Goal: Obtain resource: Download file/media

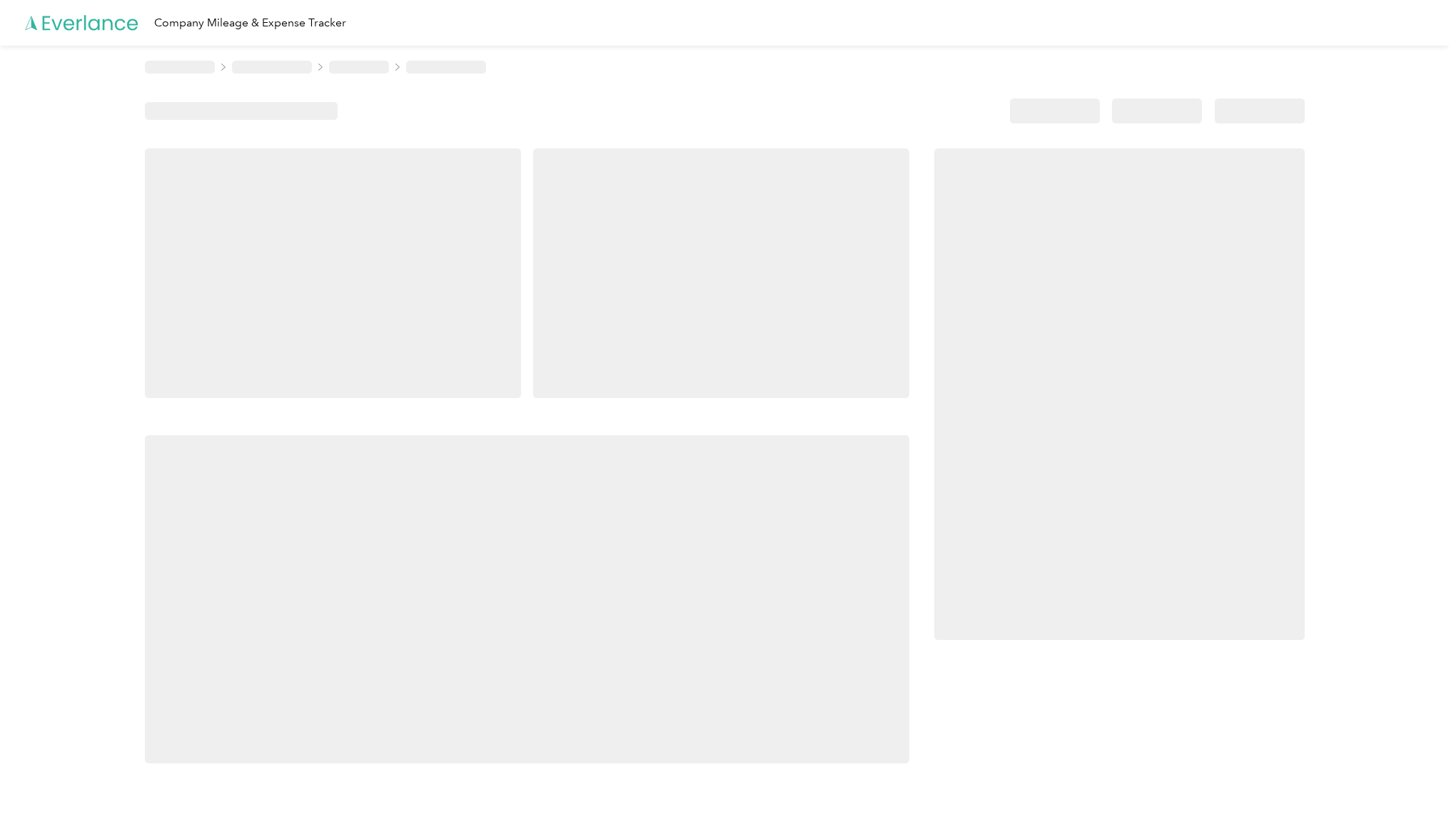
drag, startPoint x: 487, startPoint y: 335, endPoint x: 472, endPoint y: 335, distance: 15.0
click at [486, 335] on div at bounding box center [333, 273] width 376 height 250
click at [470, 330] on div at bounding box center [333, 273] width 376 height 250
click at [558, 99] on div at bounding box center [724, 111] width 1159 height 25
click at [887, 93] on div at bounding box center [724, 412] width 1159 height 702
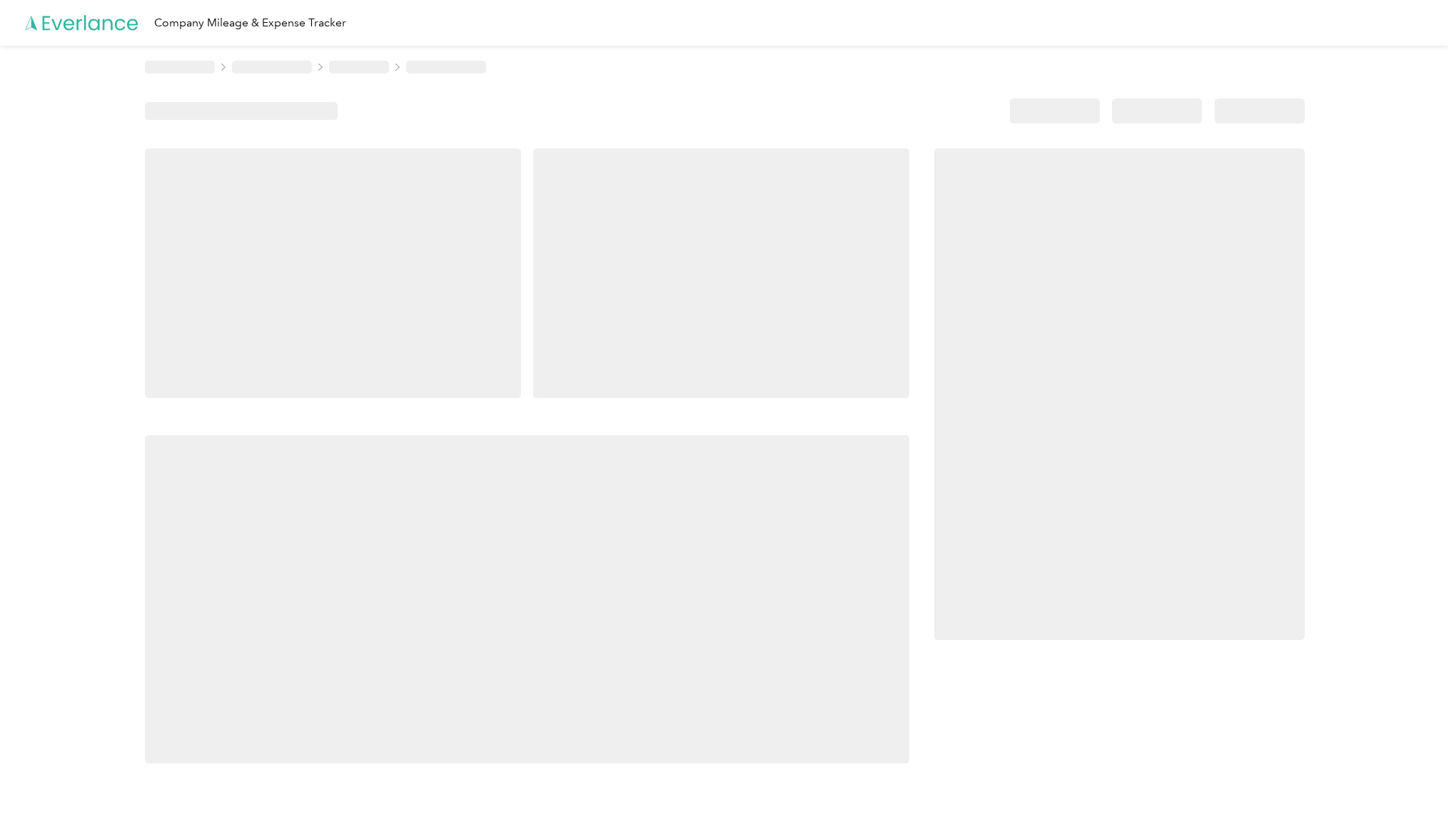
drag, startPoint x: 418, startPoint y: 52, endPoint x: 549, endPoint y: 143, distance: 159.5
click at [549, 143] on main "Company Mileage & Expense Tracker" at bounding box center [724, 389] width 1449 height 778
click at [529, 267] on div at bounding box center [527, 273] width 765 height 250
click at [96, 22] on icon at bounding box center [82, 23] width 114 height 82
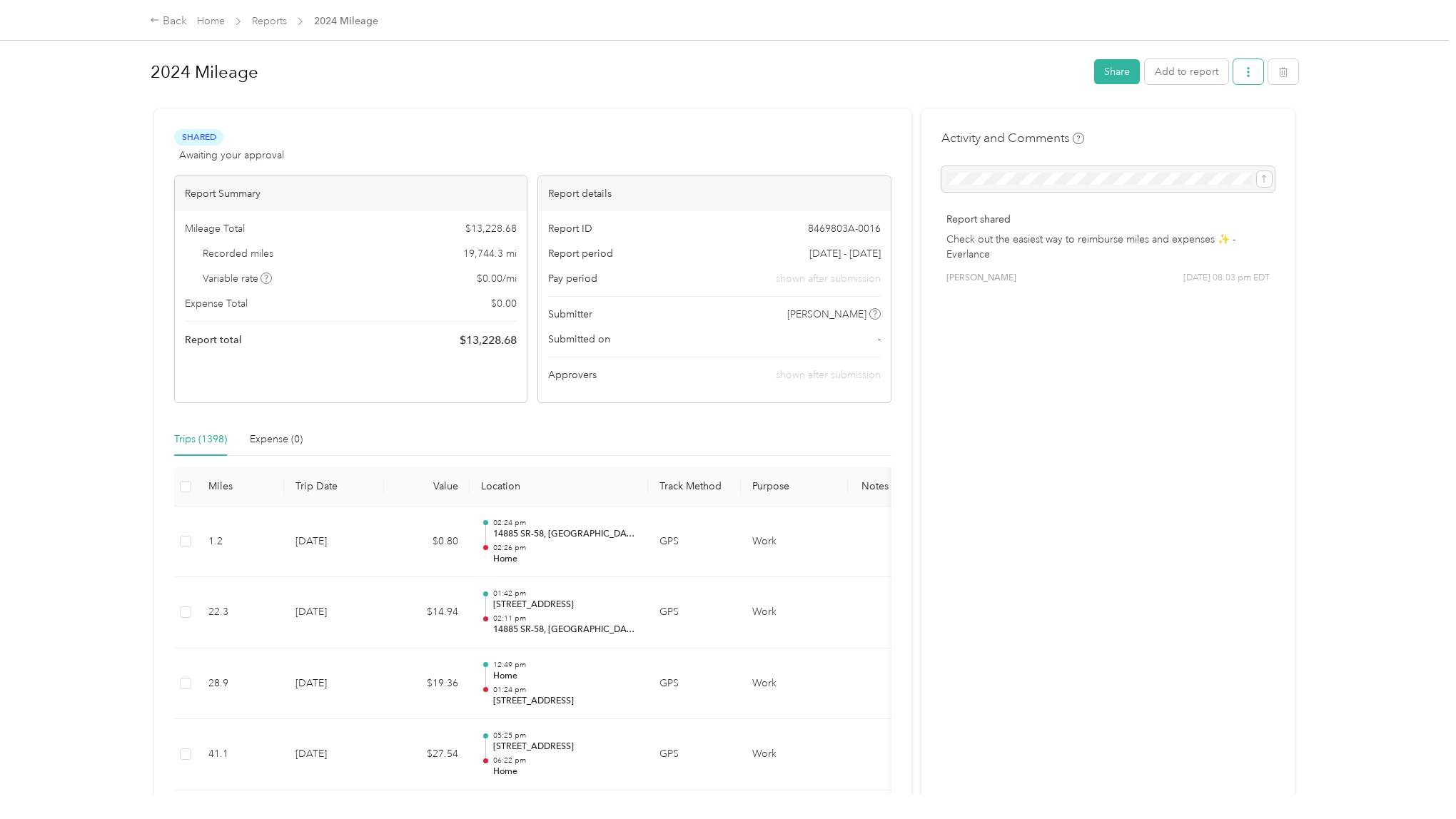
click at [1253, 72] on icon "button" at bounding box center [1248, 72] width 10 height 10
click at [1202, 122] on span "Download" at bounding box center [1214, 124] width 47 height 15
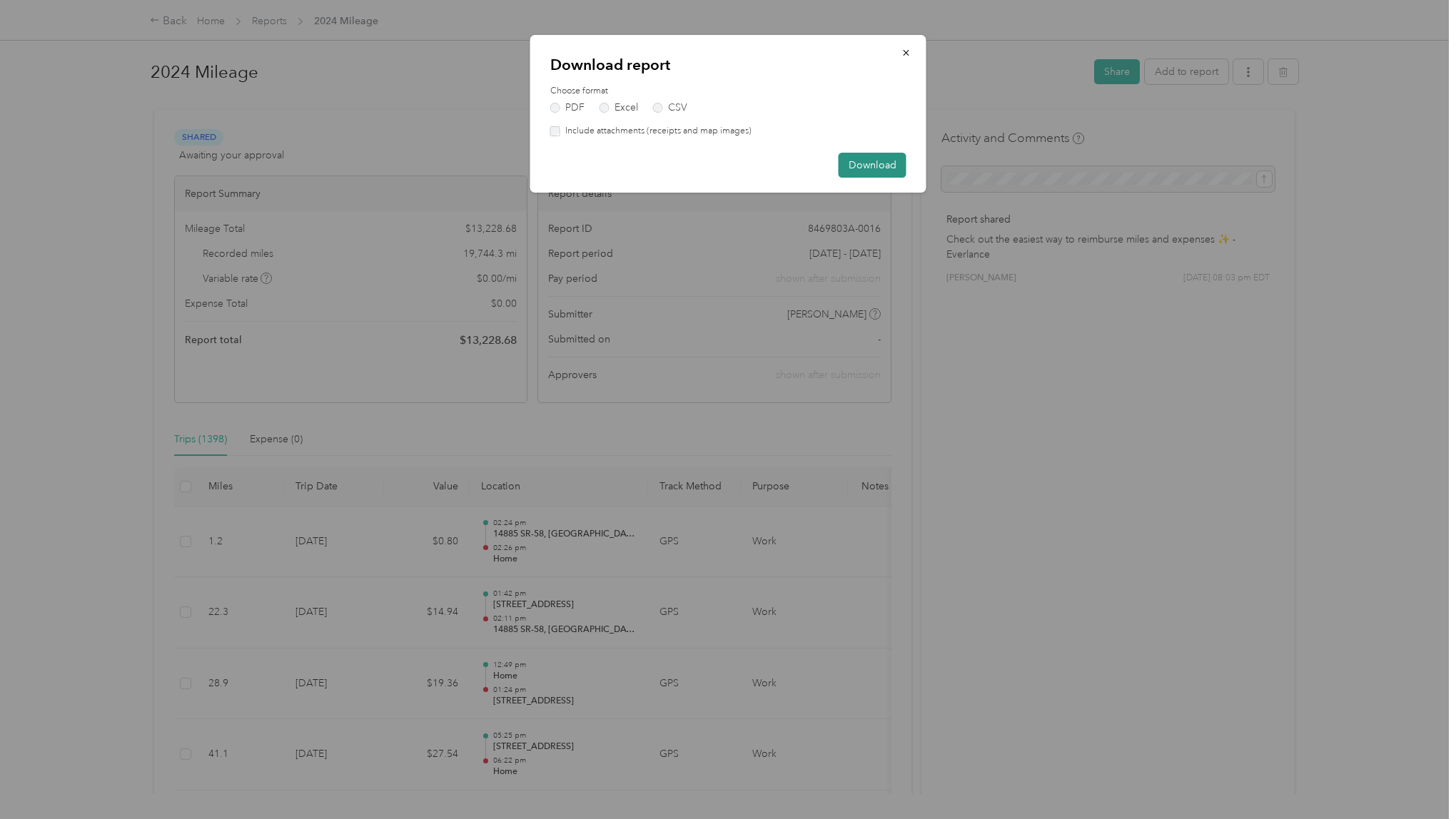
click at [875, 164] on button "Download" at bounding box center [873, 164] width 68 height 25
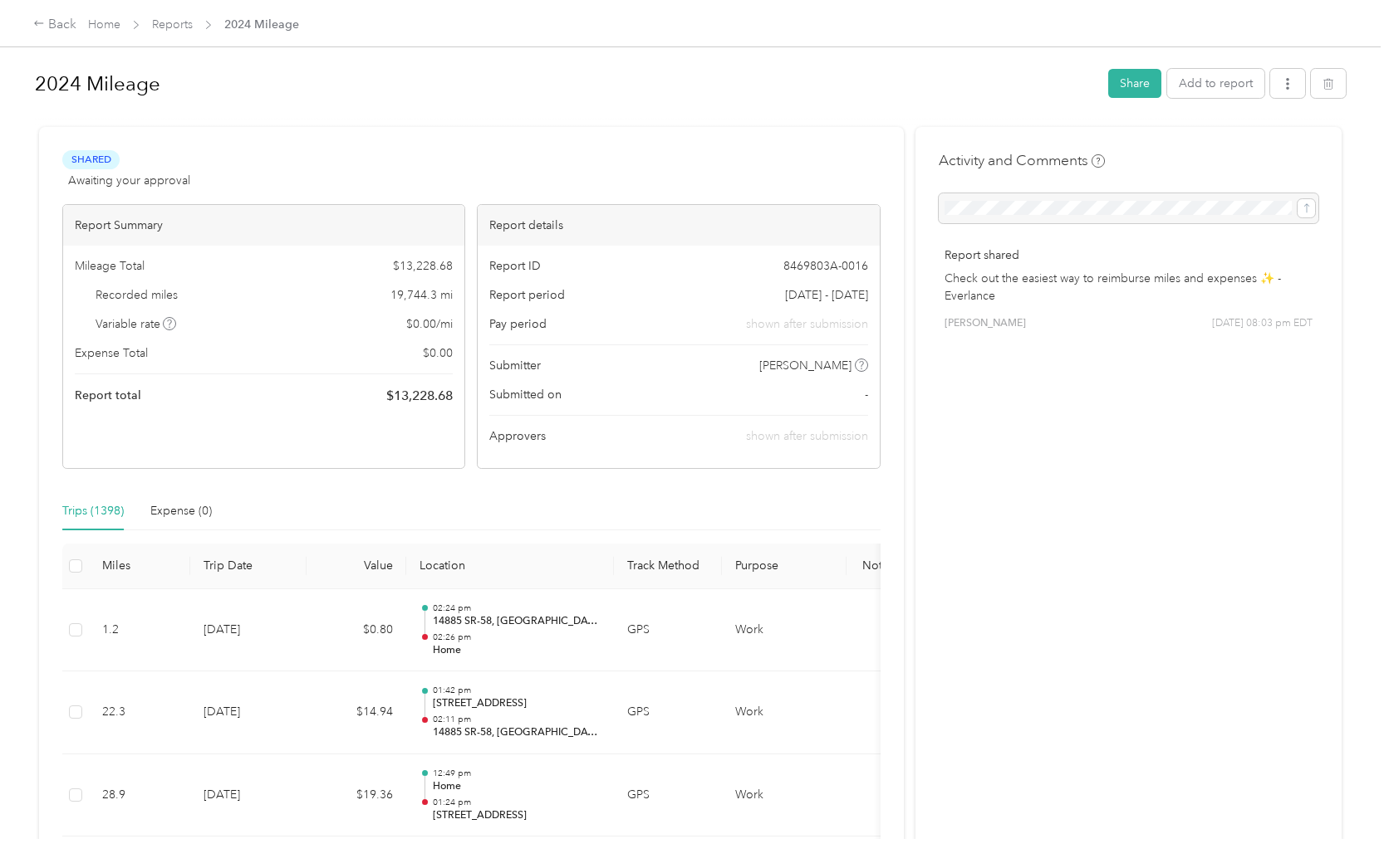
click at [161, 186] on span "Awaiting your approval" at bounding box center [128, 180] width 122 height 17
click at [257, 323] on div "Variable rate $ 0.00 / mi" at bounding box center [263, 324] width 378 height 17
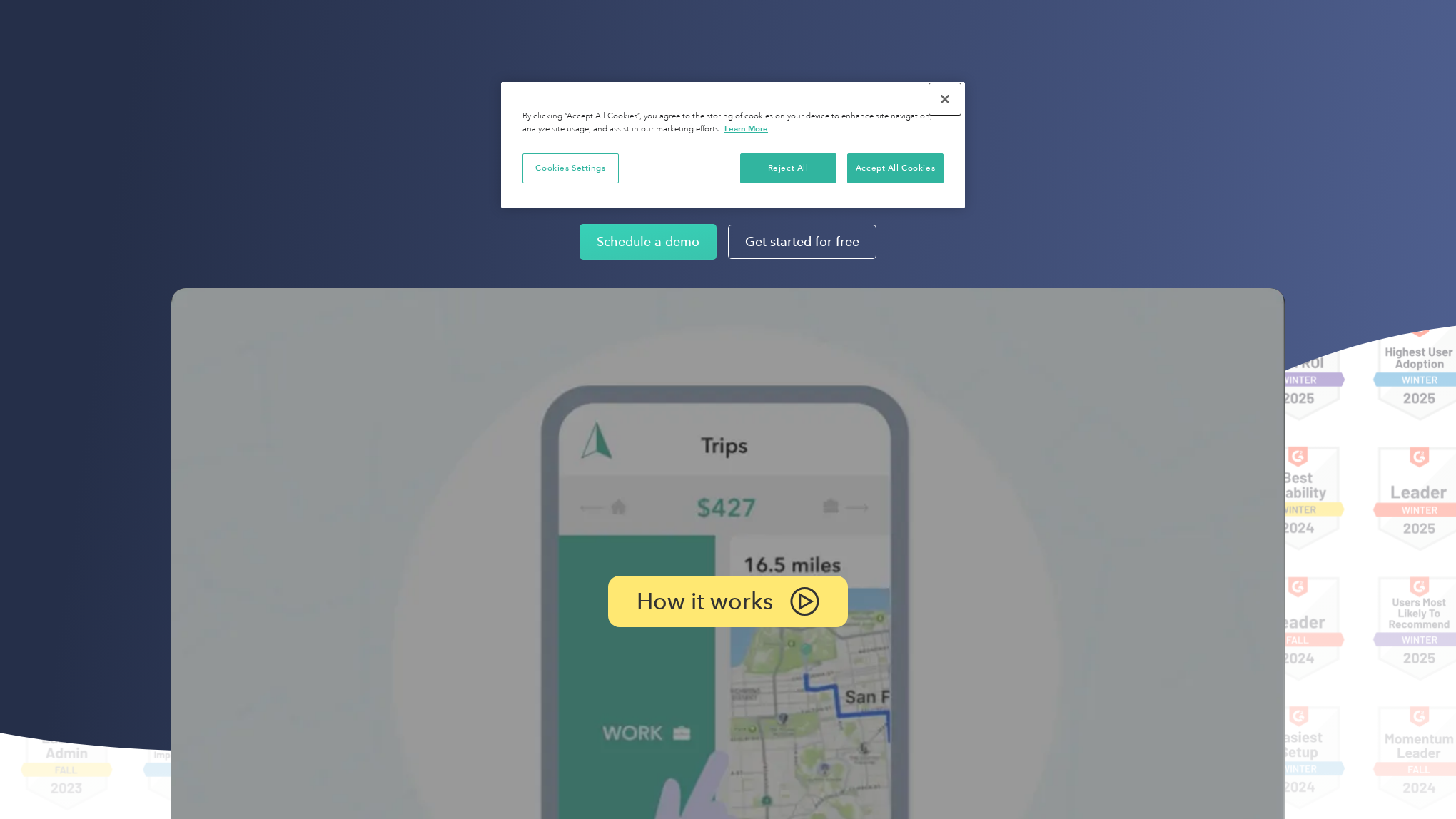
click at [946, 102] on button "Close" at bounding box center [945, 99] width 32 height 32
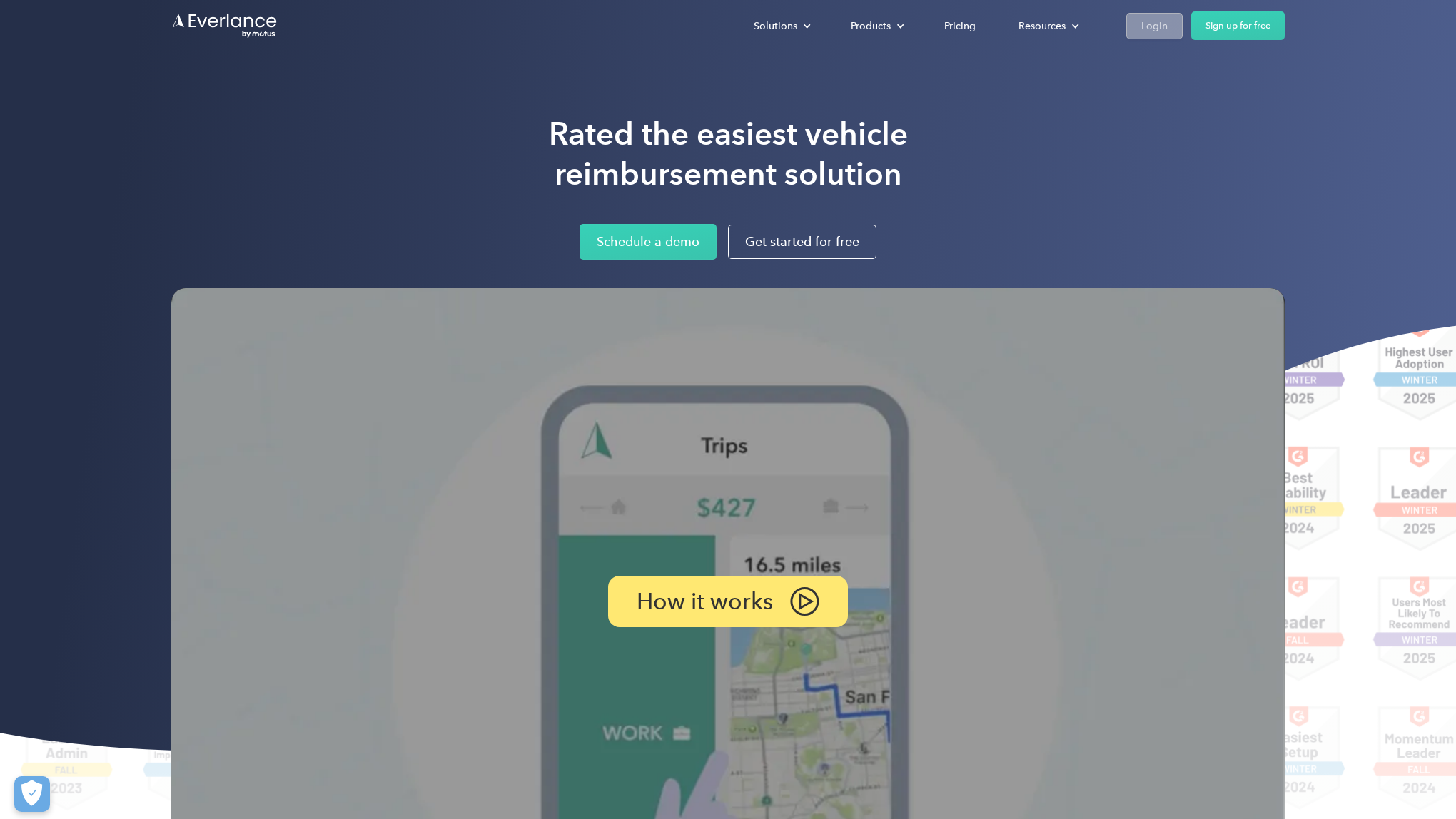
click at [1143, 27] on div "Login" at bounding box center [1154, 26] width 27 height 18
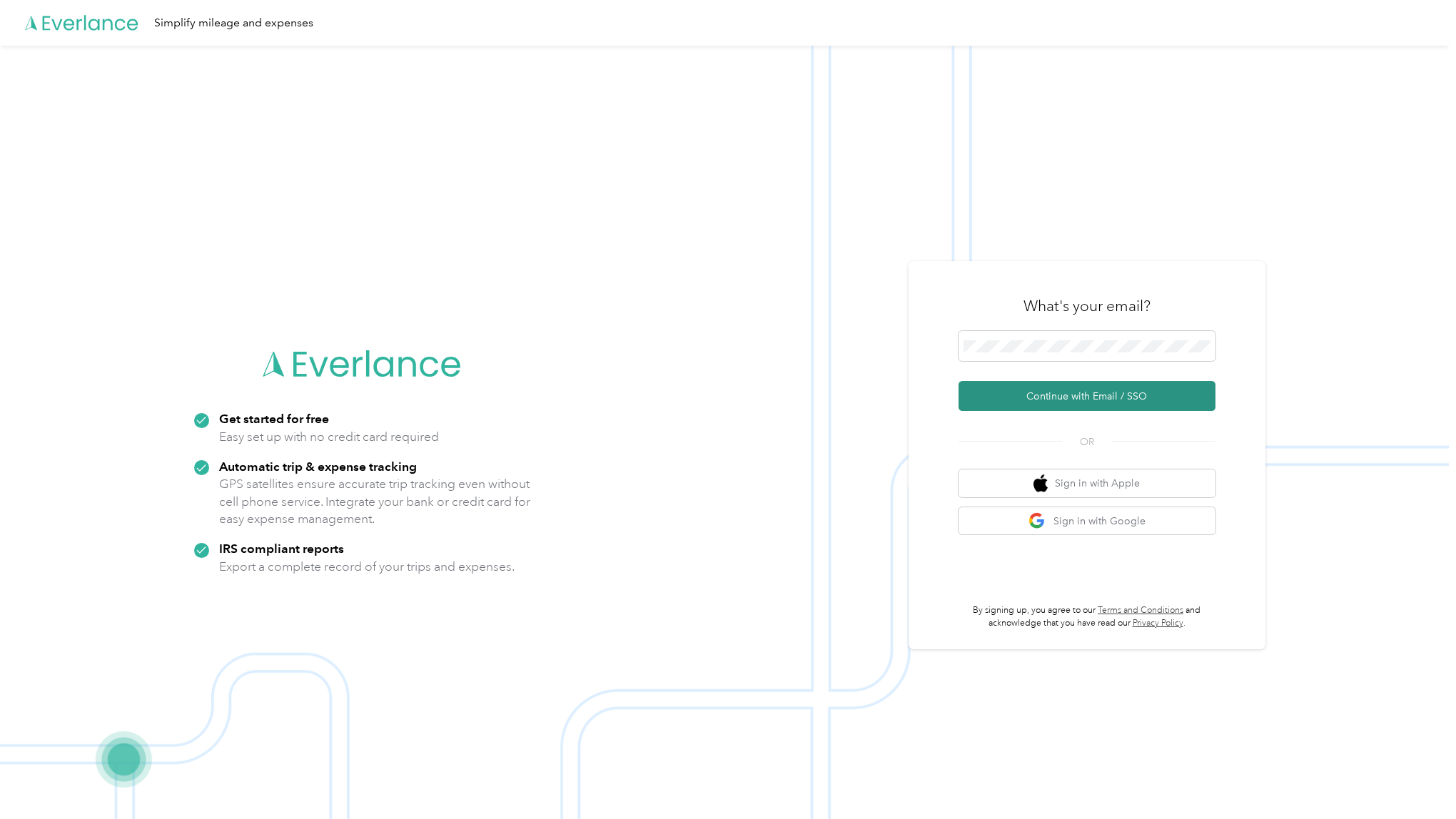
click at [1099, 394] on button "Continue with Email / SSO" at bounding box center [1087, 395] width 257 height 30
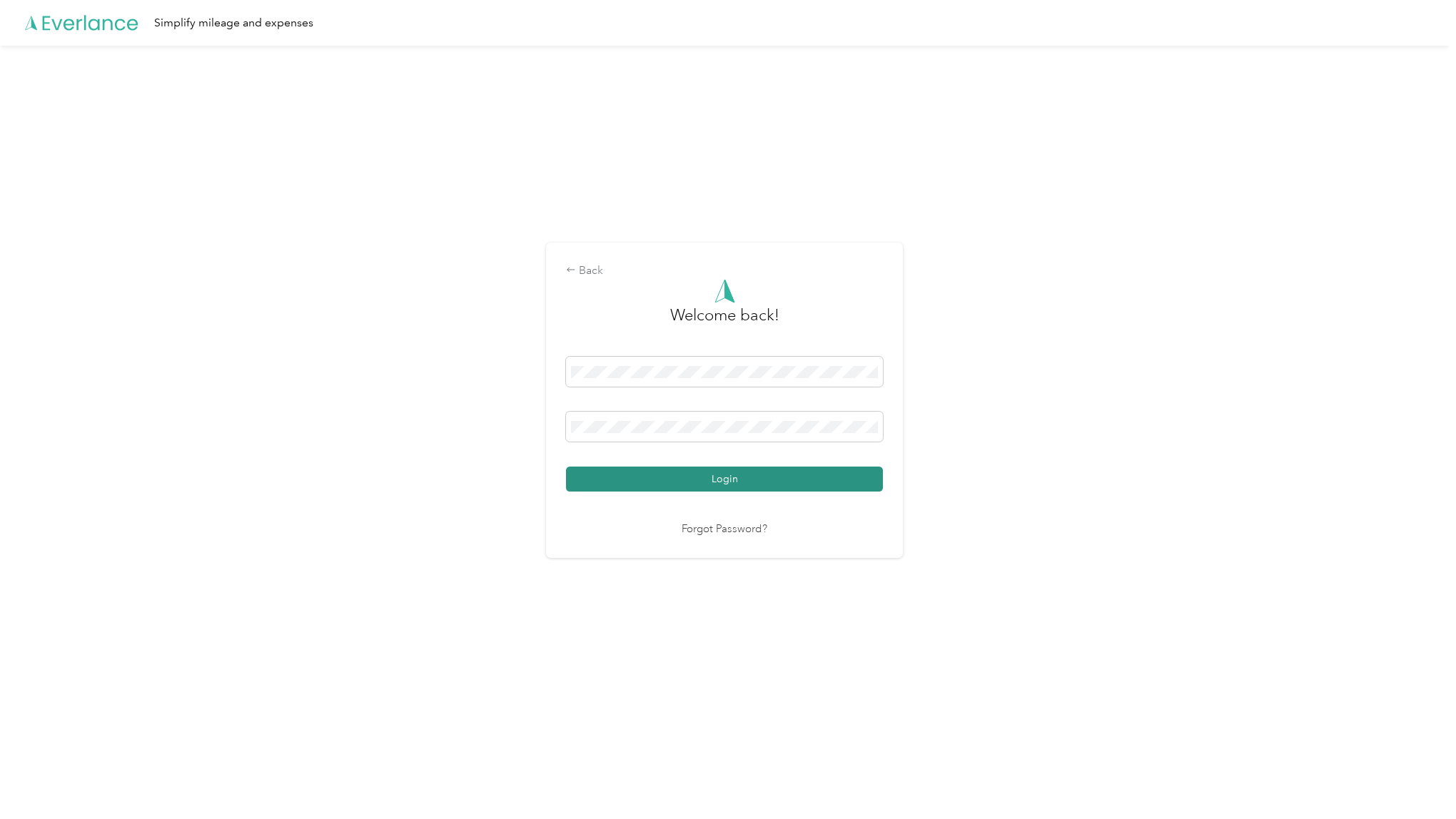
click at [735, 475] on button "Login" at bounding box center [724, 479] width 317 height 25
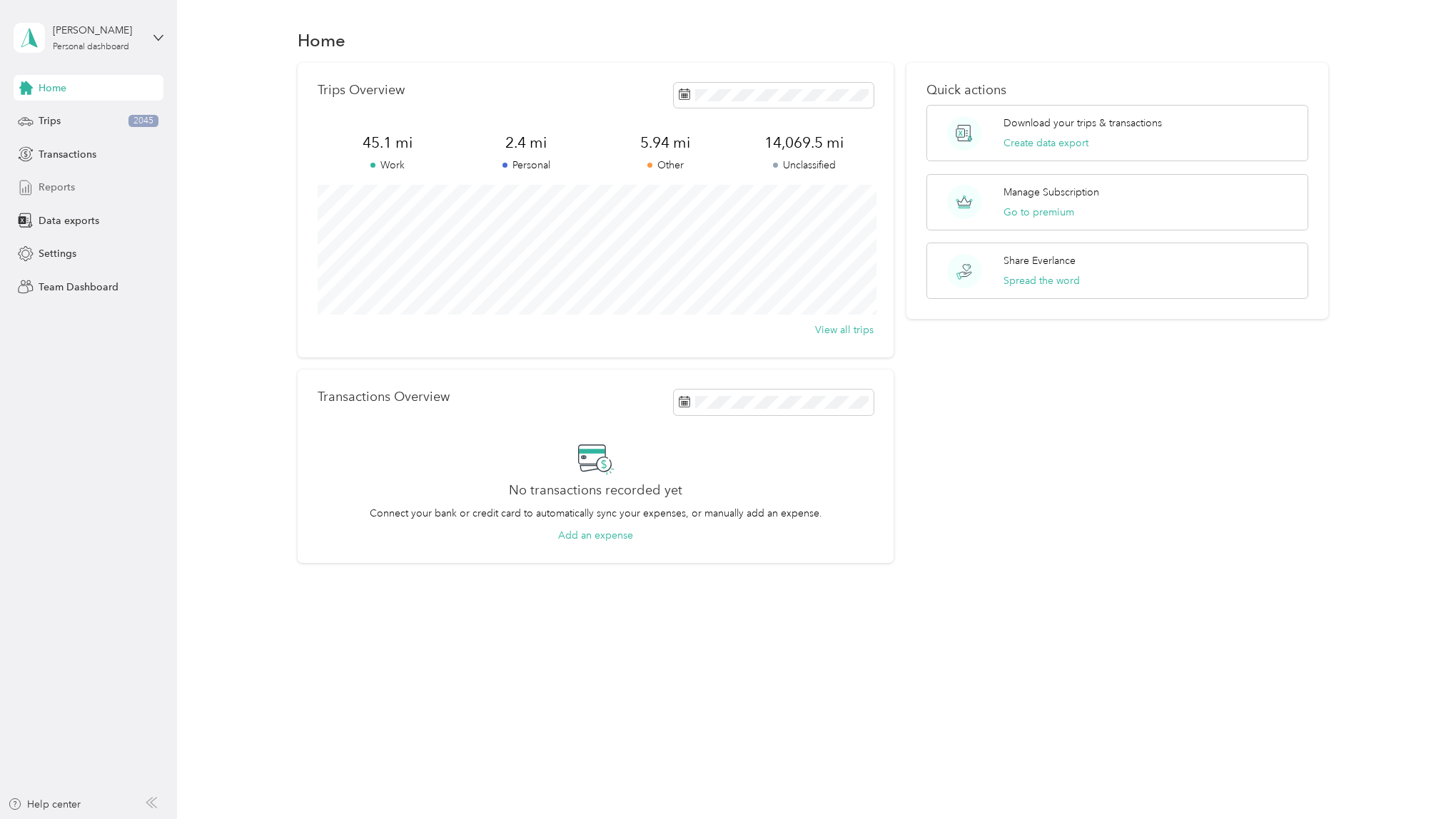
click at [66, 187] on span "Reports" at bounding box center [57, 187] width 36 height 15
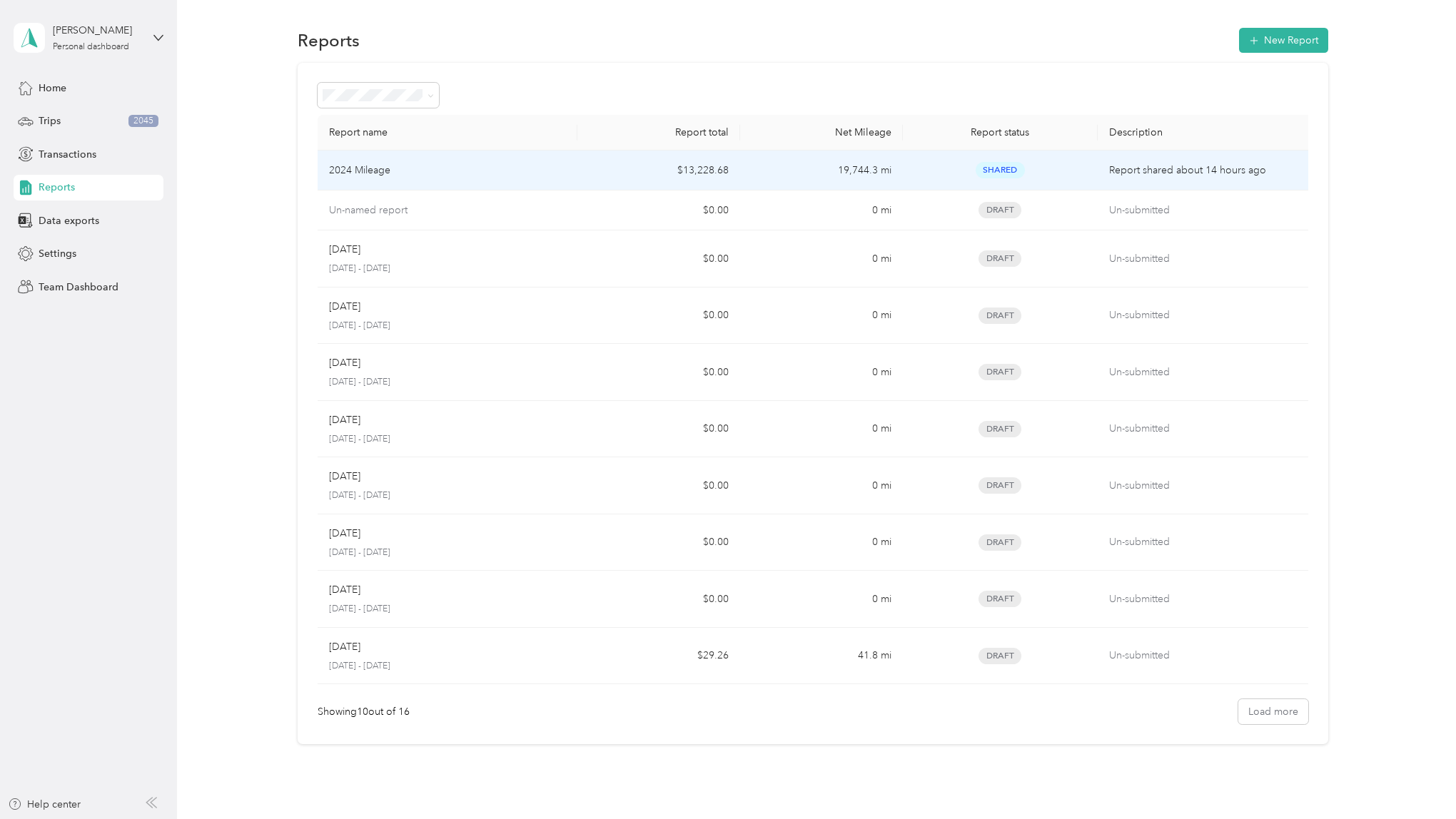
click at [471, 177] on div "2024 Mileage" at bounding box center [447, 170] width 237 height 15
